Goal: Find specific page/section: Find specific page/section

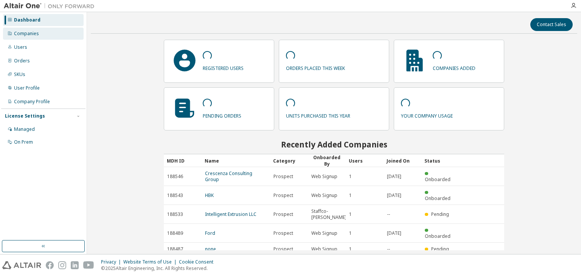
click at [23, 32] on div "Companies" at bounding box center [26, 34] width 25 height 6
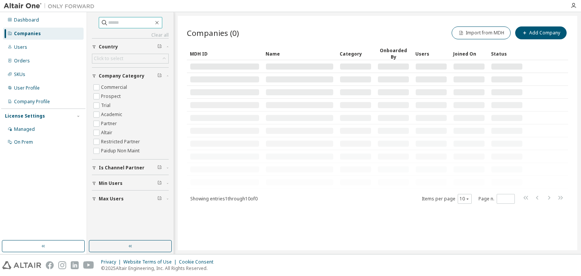
click at [108, 26] on input "text" at bounding box center [130, 23] width 45 height 8
